Goal: Information Seeking & Learning: Learn about a topic

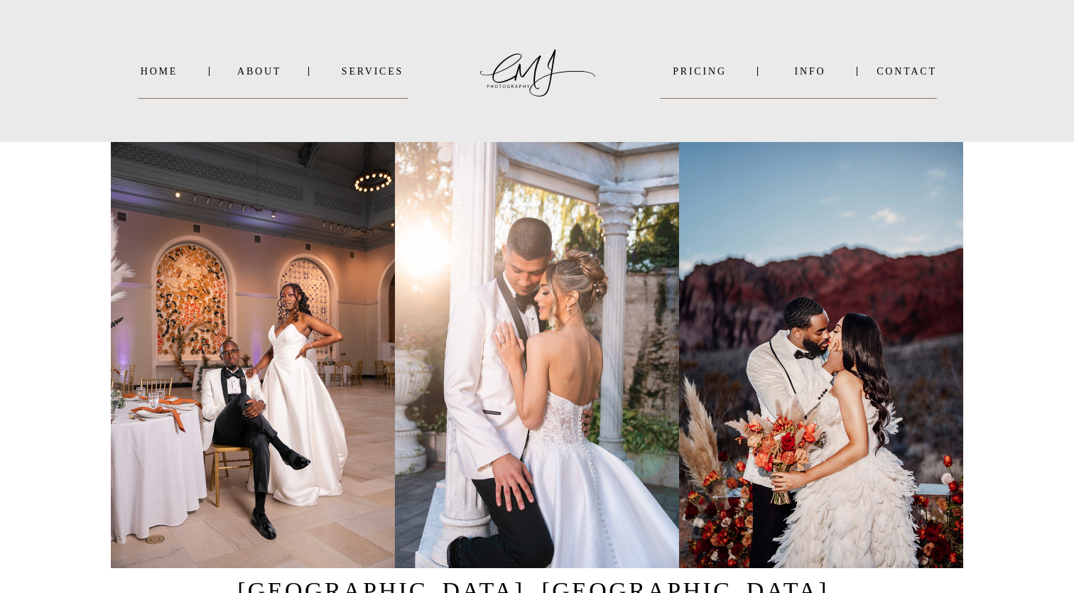
click at [807, 73] on nav "INFO" at bounding box center [809, 71] width 69 height 11
click at [791, 104] on b "VIDEO" at bounding box center [795, 107] width 35 height 11
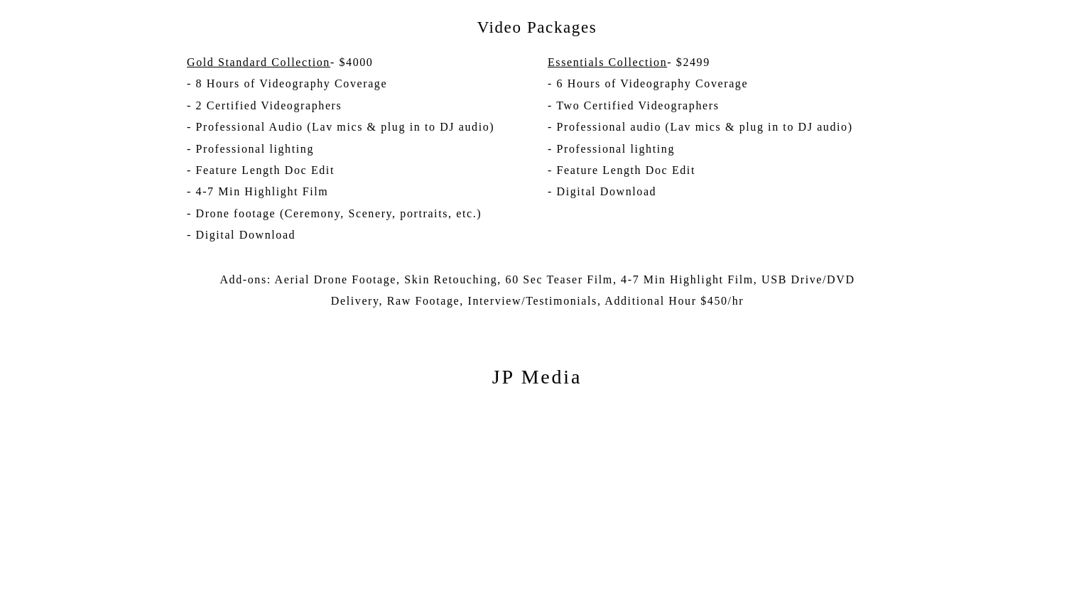
scroll to position [2754, 0]
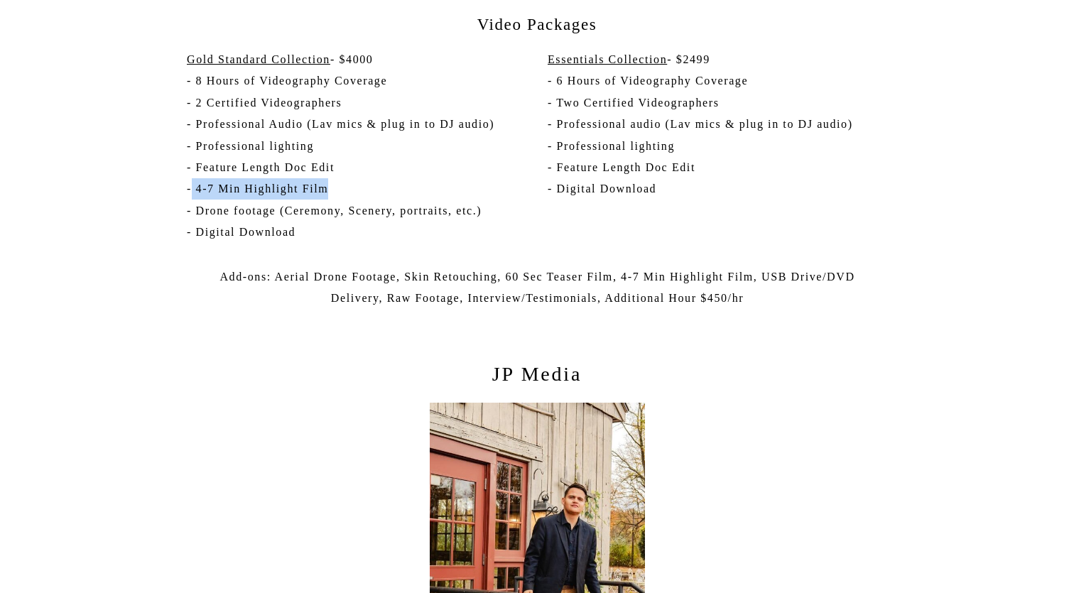
drag, startPoint x: 192, startPoint y: 190, endPoint x: 333, endPoint y: 185, distance: 140.7
click at [332, 185] on p "Gold Standard Collection - $4000 - 8 Hours of Videography Coverage - 2 Certifie…" at bounding box center [354, 151] width 334 height 204
click at [371, 190] on p "Gold Standard Collection - $4000 - 8 Hours of Videography Coverage - 2 Certifie…" at bounding box center [354, 151] width 334 height 204
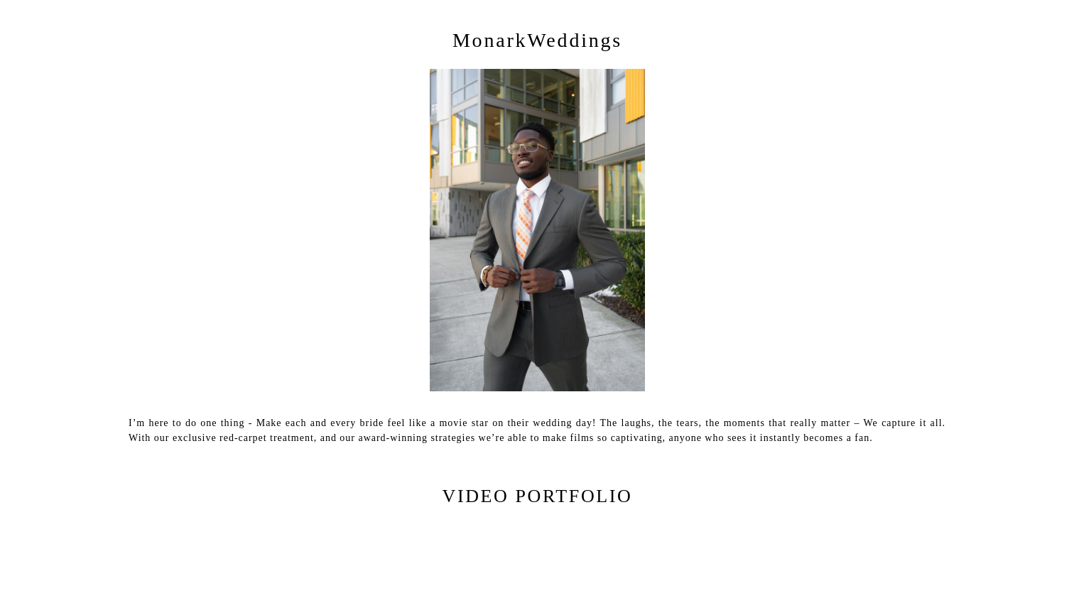
scroll to position [1698, 0]
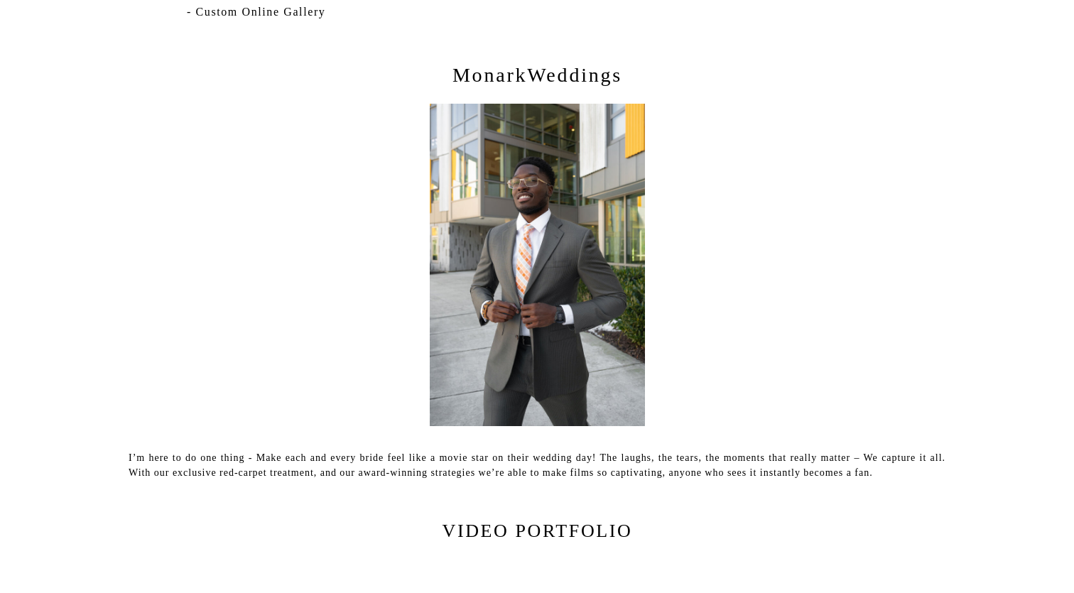
click at [520, 77] on p "MonarkWeddings" at bounding box center [537, 80] width 432 height 36
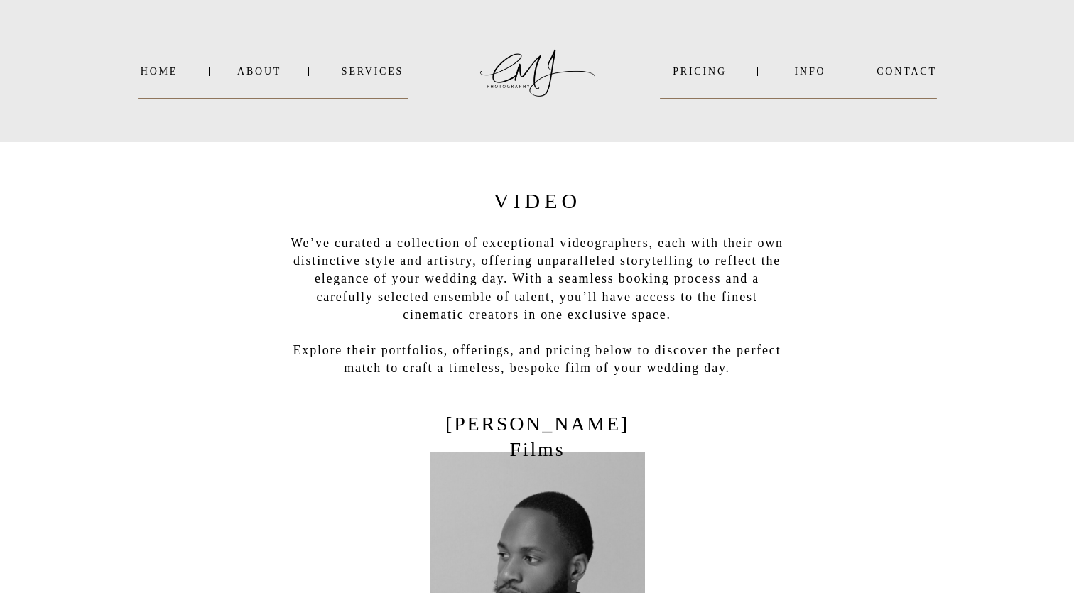
scroll to position [0, 0]
click at [812, 72] on nav "INFO" at bounding box center [809, 71] width 69 height 11
